Goal: Navigation & Orientation: Find specific page/section

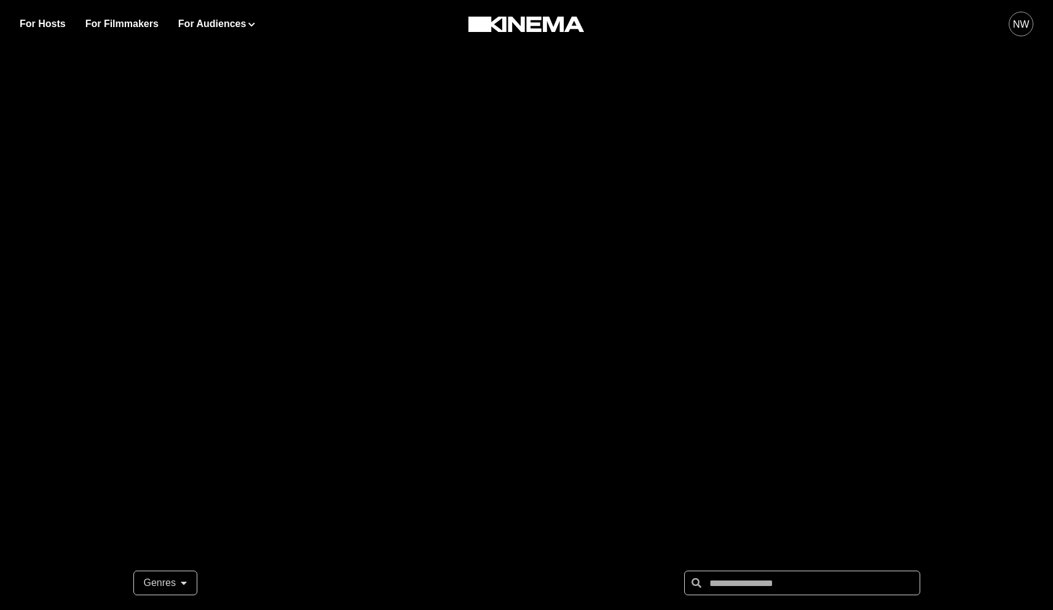
click at [1016, 25] on div "NW" at bounding box center [1021, 24] width 17 height 15
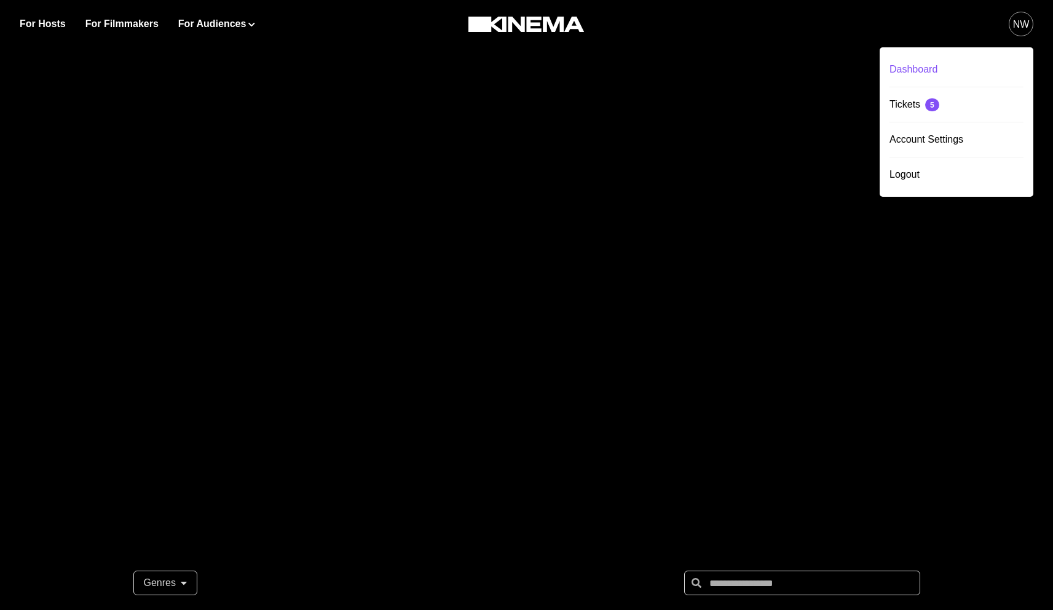
click at [917, 66] on div "Dashboard" at bounding box center [957, 69] width 134 height 34
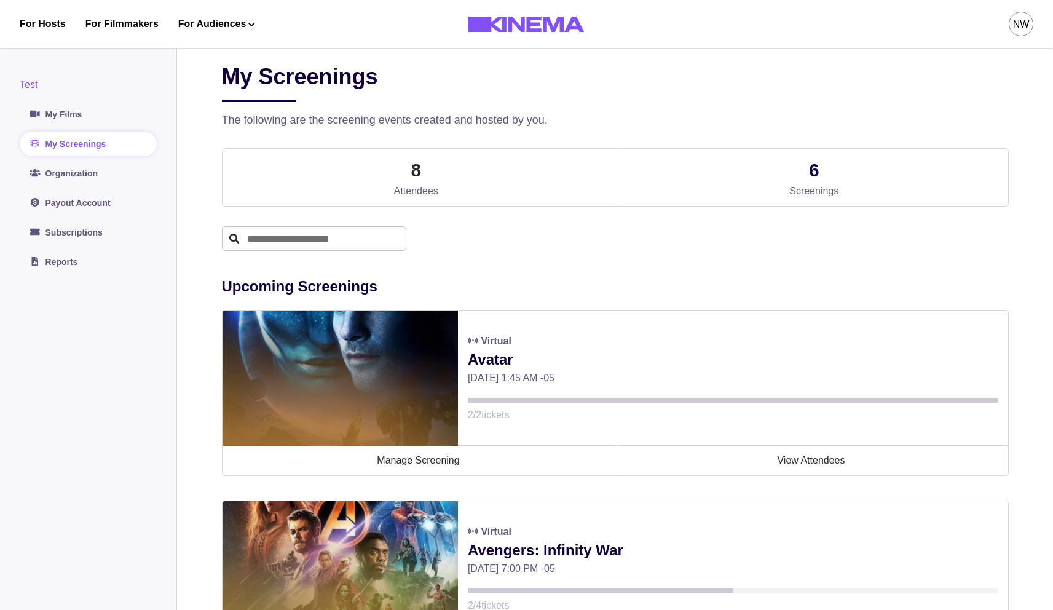
scroll to position [20, 0]
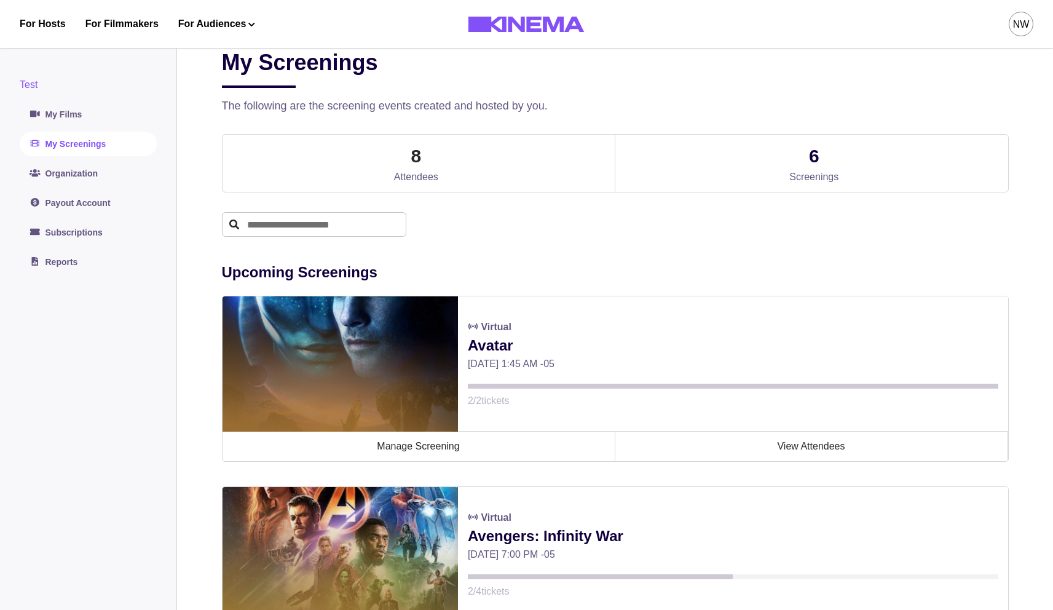
click at [92, 144] on link "My Screenings" at bounding box center [88, 144] width 137 height 25
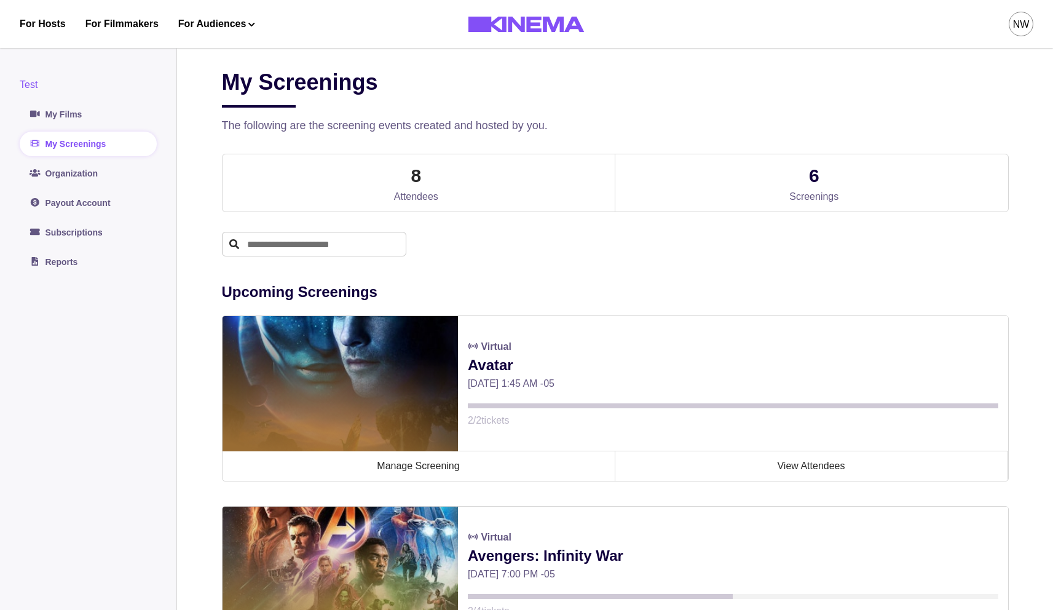
click at [1023, 26] on div "NW" at bounding box center [1021, 24] width 17 height 15
click at [911, 168] on div "Logout" at bounding box center [957, 174] width 134 height 34
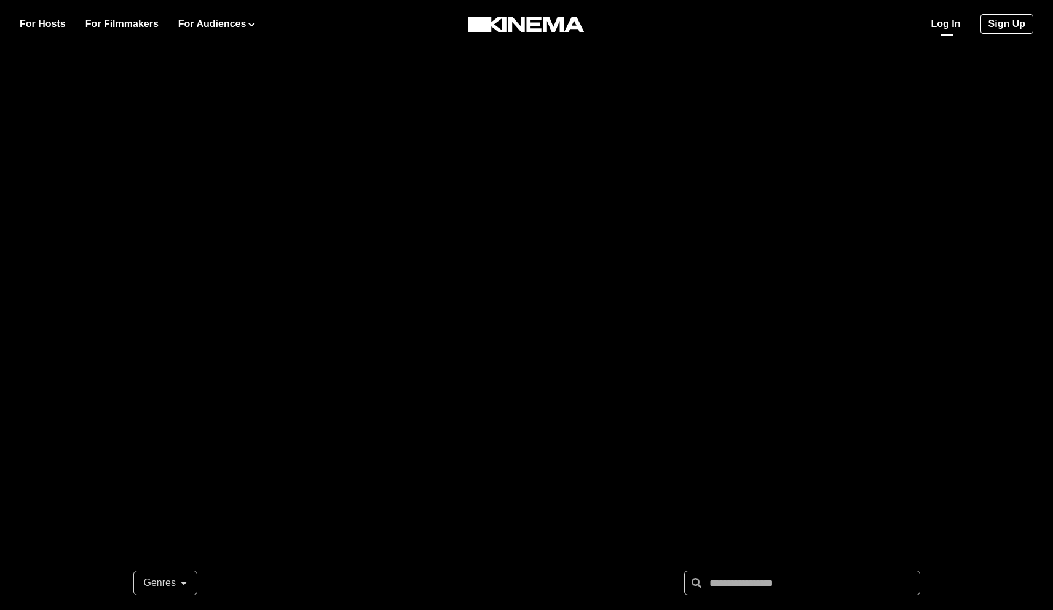
click at [940, 23] on link "Log In" at bounding box center [947, 24] width 30 height 15
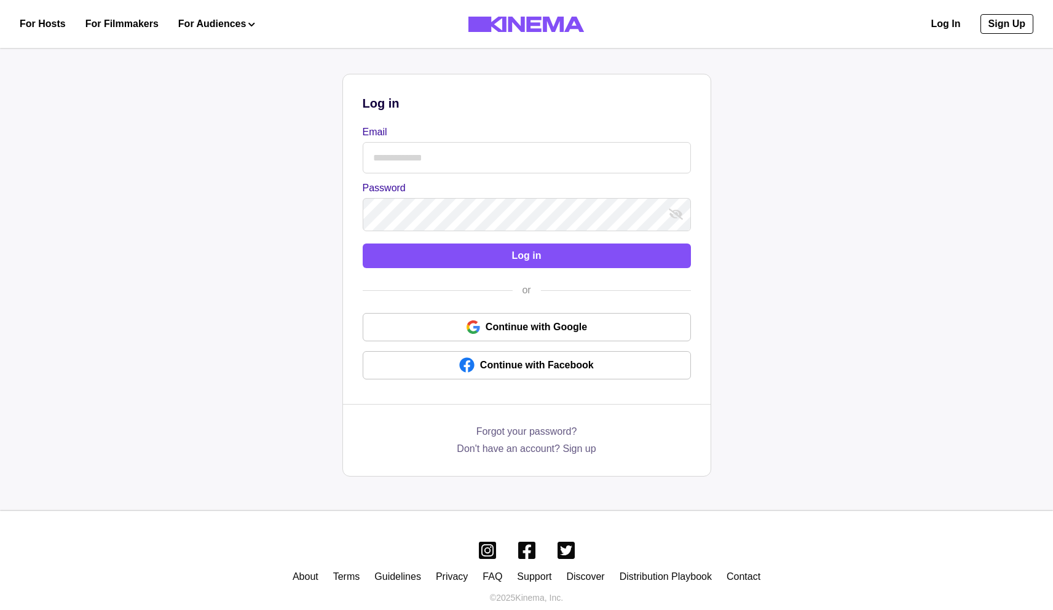
click at [466, 154] on input "Email" at bounding box center [527, 157] width 328 height 31
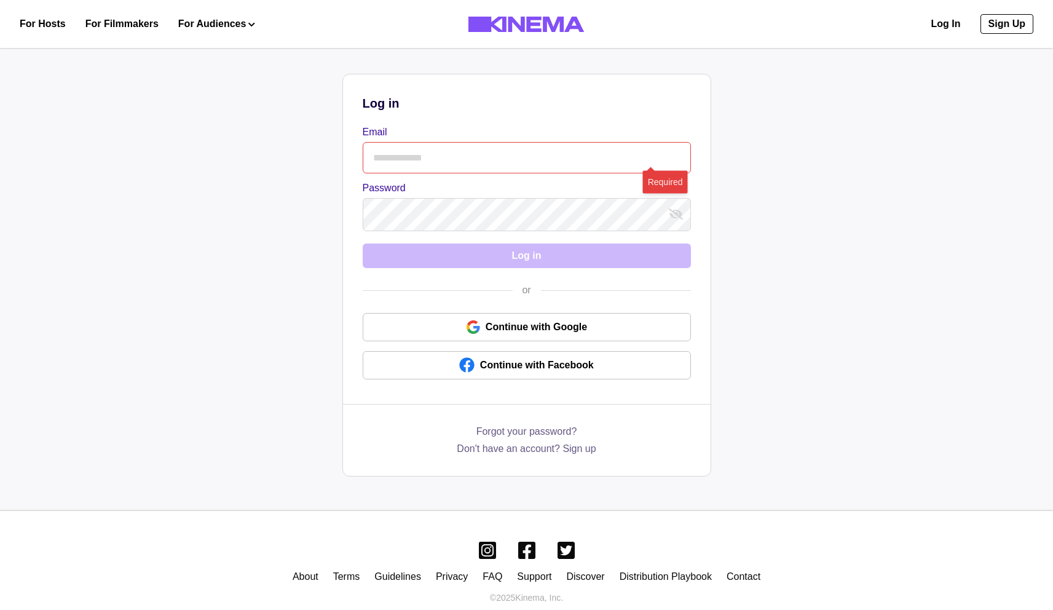
type input "**********"
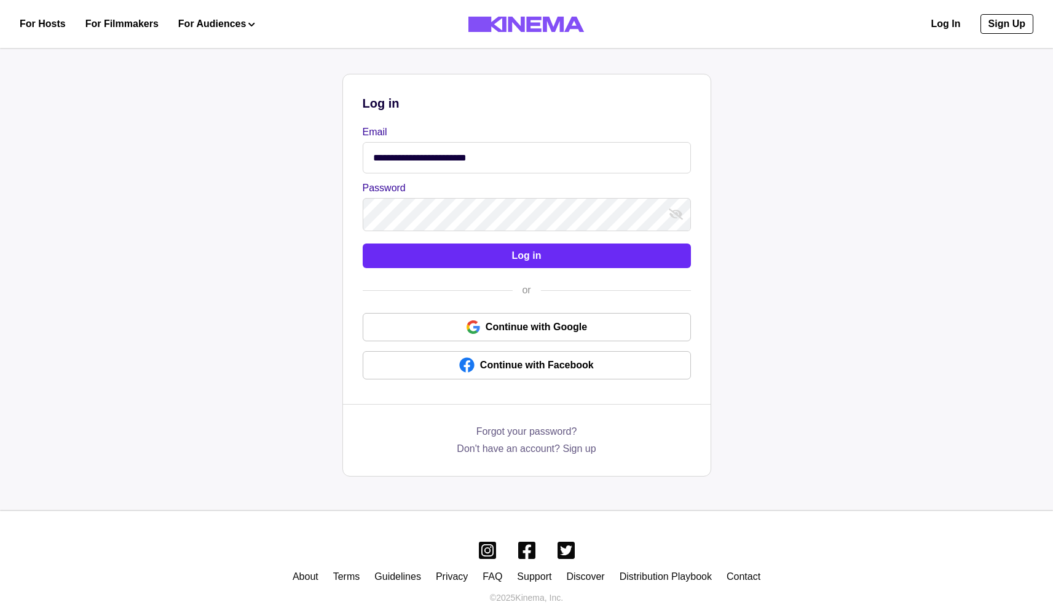
click at [522, 267] on button "Log in" at bounding box center [527, 256] width 328 height 25
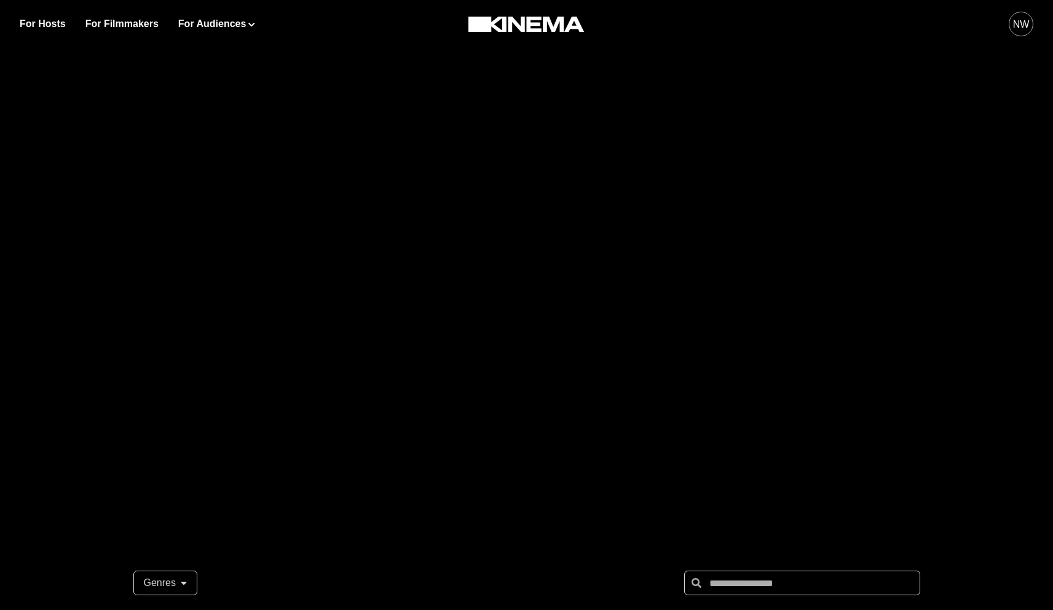
click at [1024, 18] on div "NW" at bounding box center [1021, 24] width 17 height 15
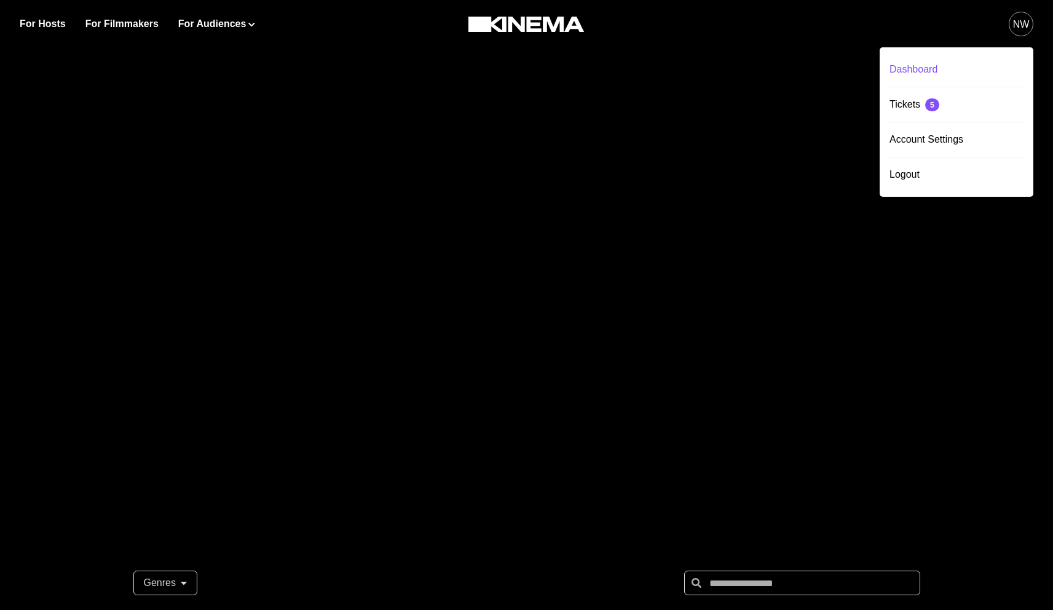
click at [921, 71] on div "Dashboard" at bounding box center [957, 69] width 134 height 34
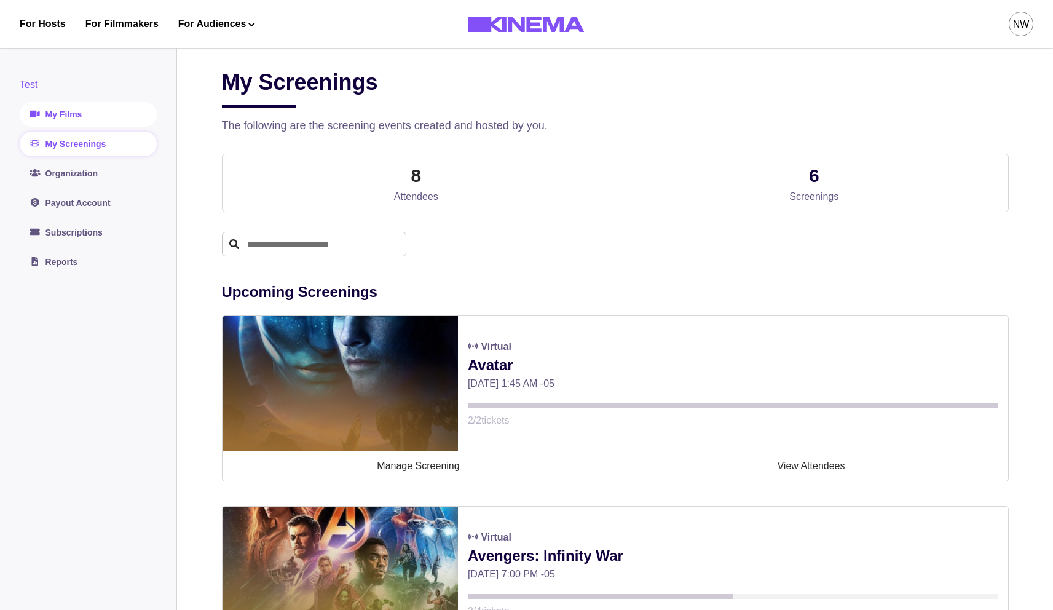
click at [61, 120] on link "My Films" at bounding box center [88, 114] width 137 height 25
click at [61, 117] on link "My Films" at bounding box center [88, 114] width 137 height 25
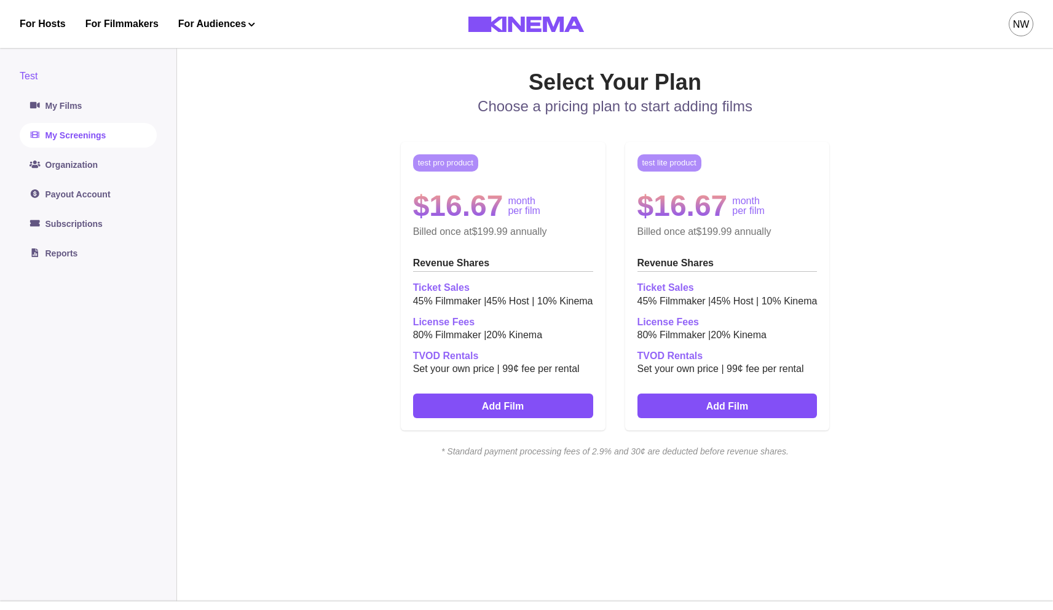
click at [76, 142] on link "My Screenings" at bounding box center [88, 135] width 137 height 25
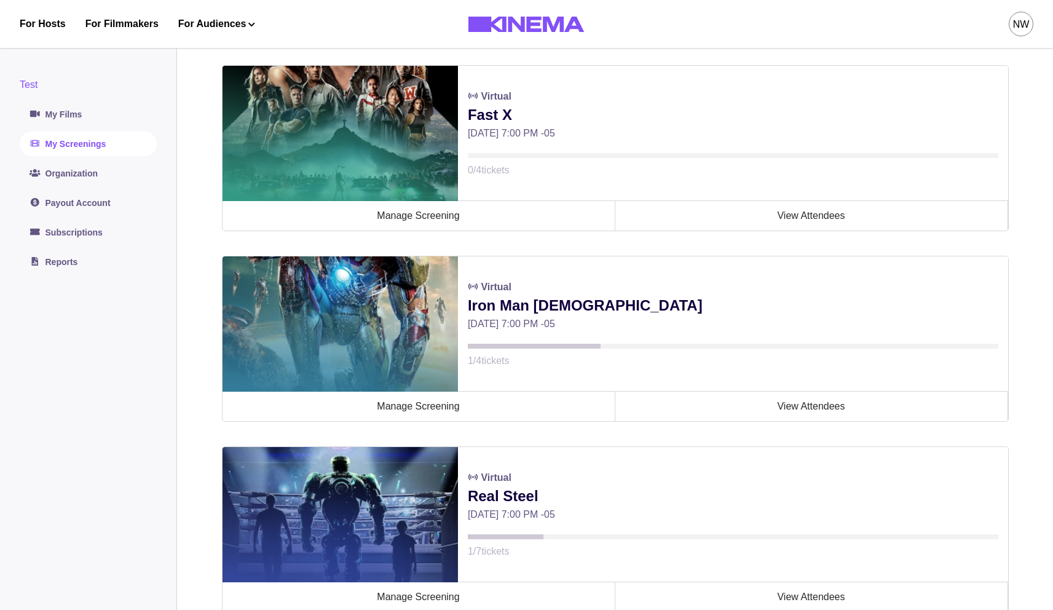
scroll to position [56, 0]
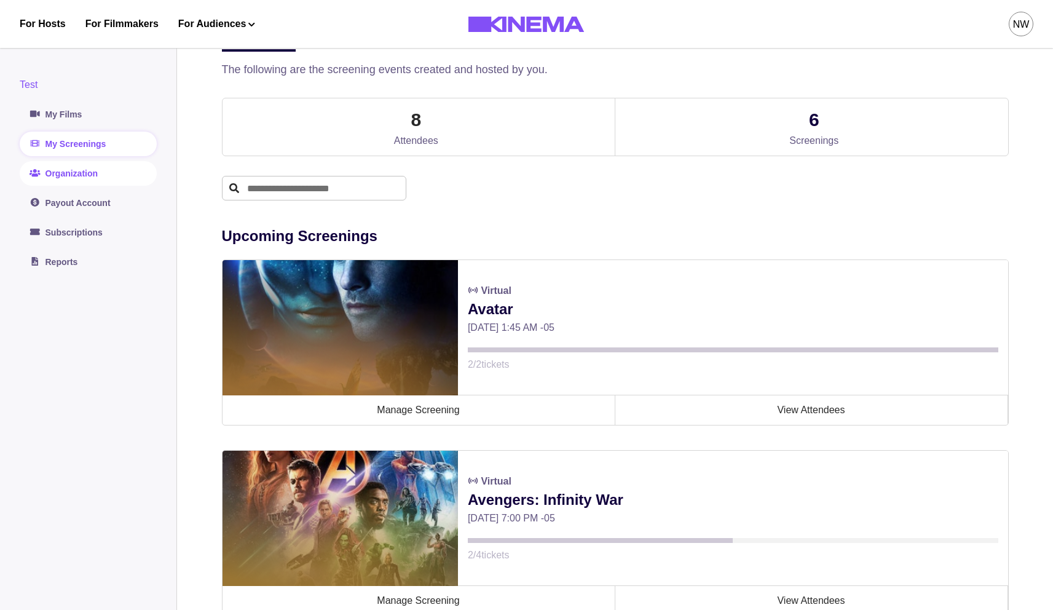
click at [58, 170] on link "Organization" at bounding box center [88, 173] width 137 height 25
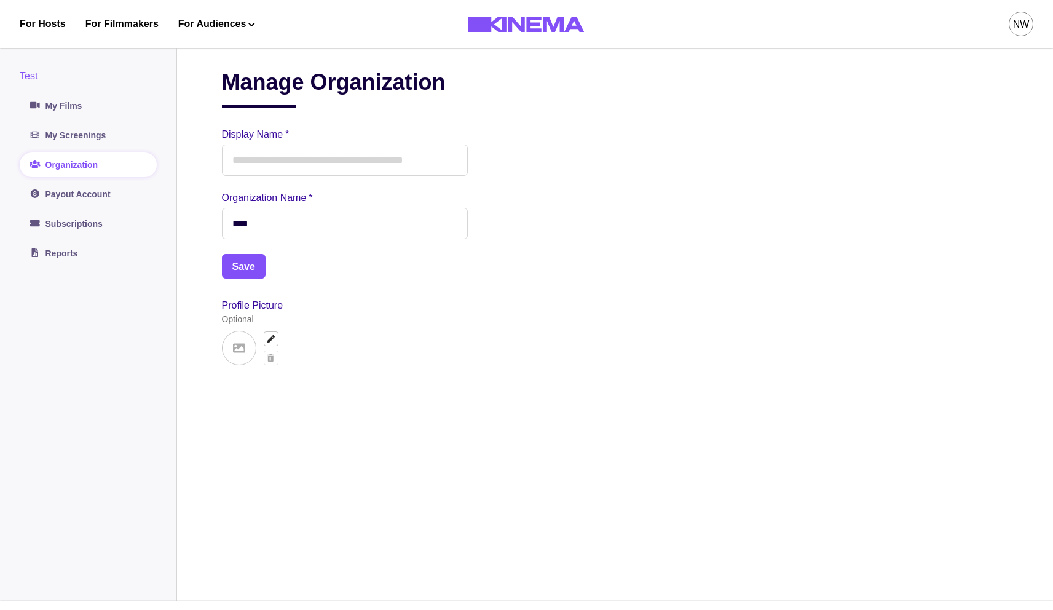
click at [66, 207] on div "Test My Films My Screenings Organization Payout Account Subscriptions Reports" at bounding box center [88, 167] width 137 height 197
click at [66, 199] on link "Payout Account" at bounding box center [88, 194] width 137 height 25
click at [51, 108] on link "My Films" at bounding box center [88, 105] width 137 height 25
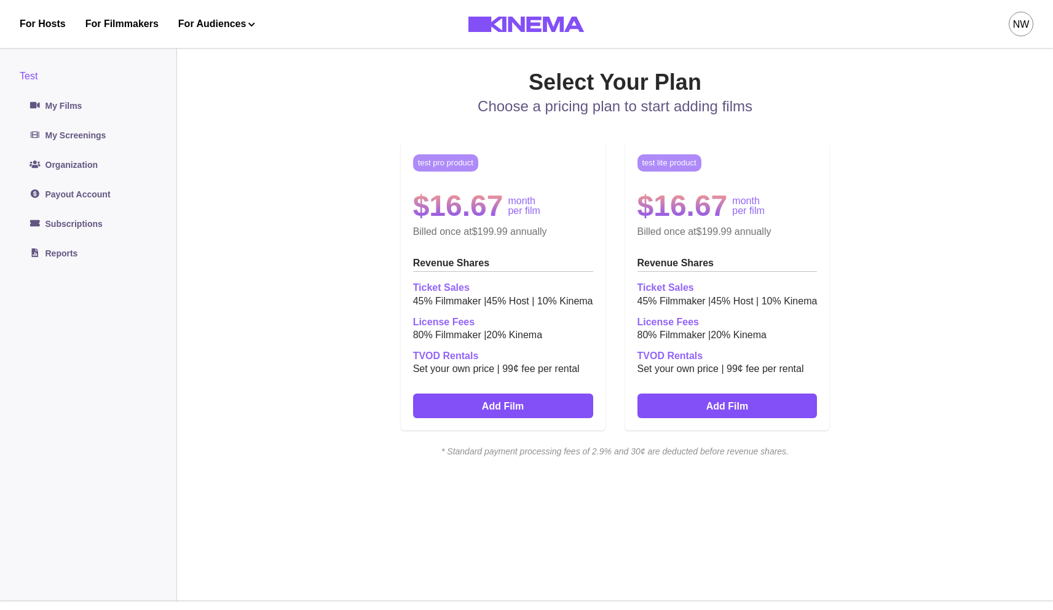
click at [1011, 24] on div "NW" at bounding box center [1021, 24] width 25 height 25
click at [937, 138] on div "Account Settings" at bounding box center [957, 139] width 134 height 34
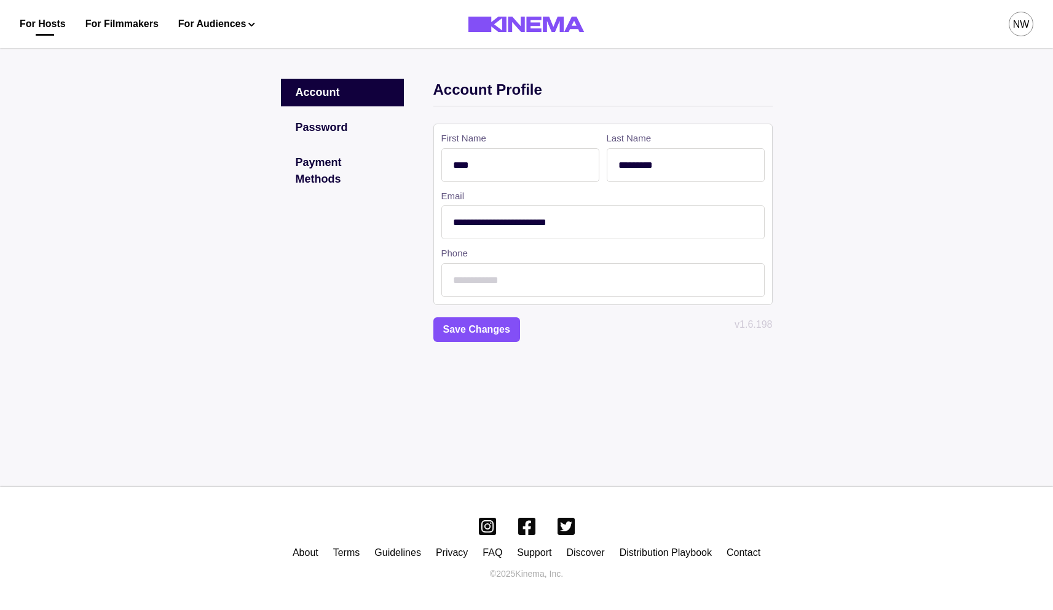
click at [57, 23] on link "For Hosts" at bounding box center [43, 24] width 46 height 15
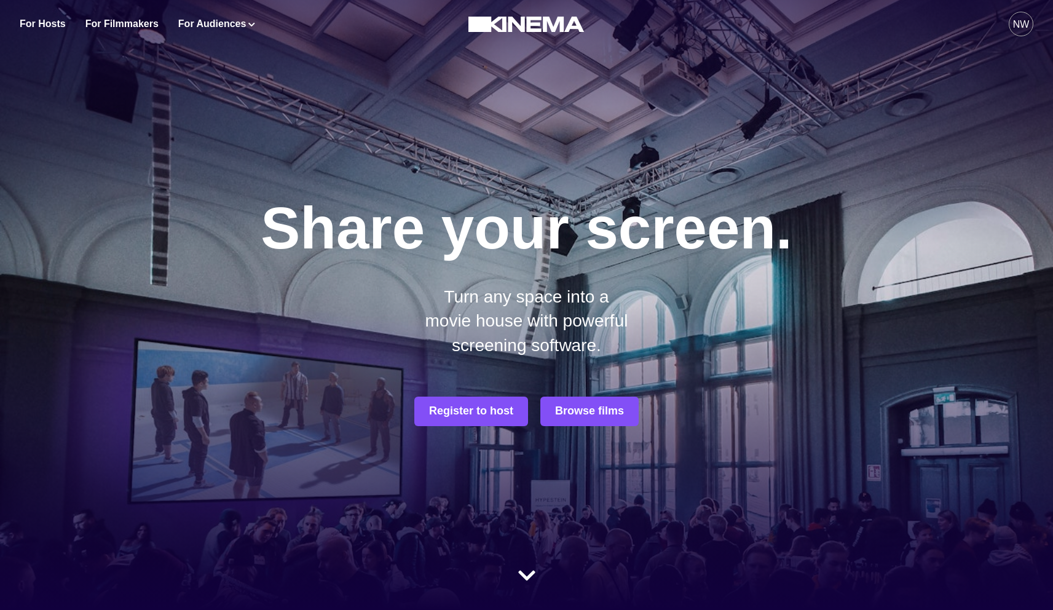
click at [1021, 20] on div "NW" at bounding box center [1021, 24] width 17 height 15
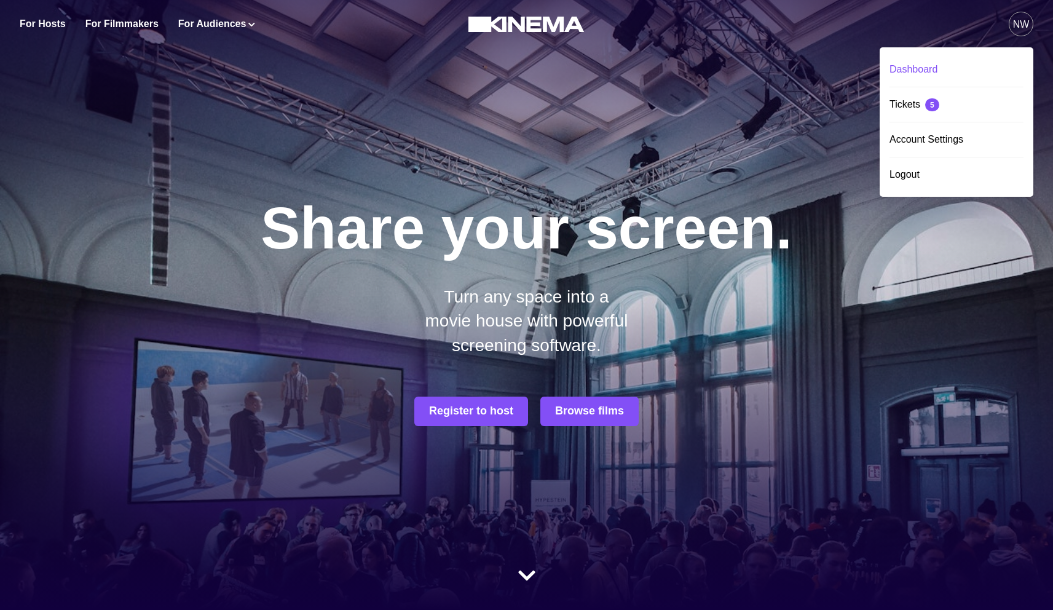
click at [906, 69] on div "Dashboard" at bounding box center [957, 69] width 134 height 34
